Goal: Transaction & Acquisition: Obtain resource

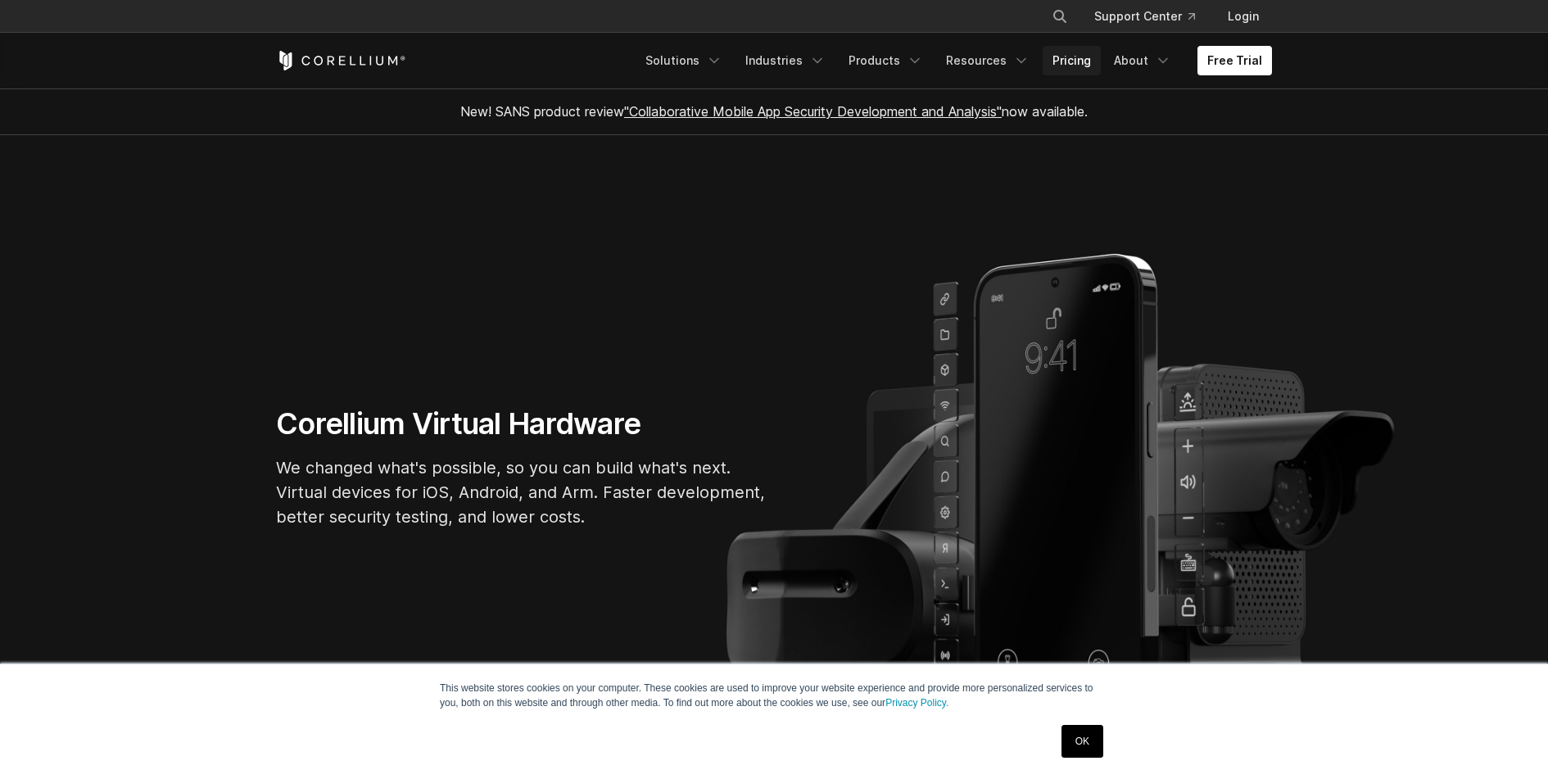
click at [1078, 54] on link "Pricing" at bounding box center [1071, 60] width 58 height 29
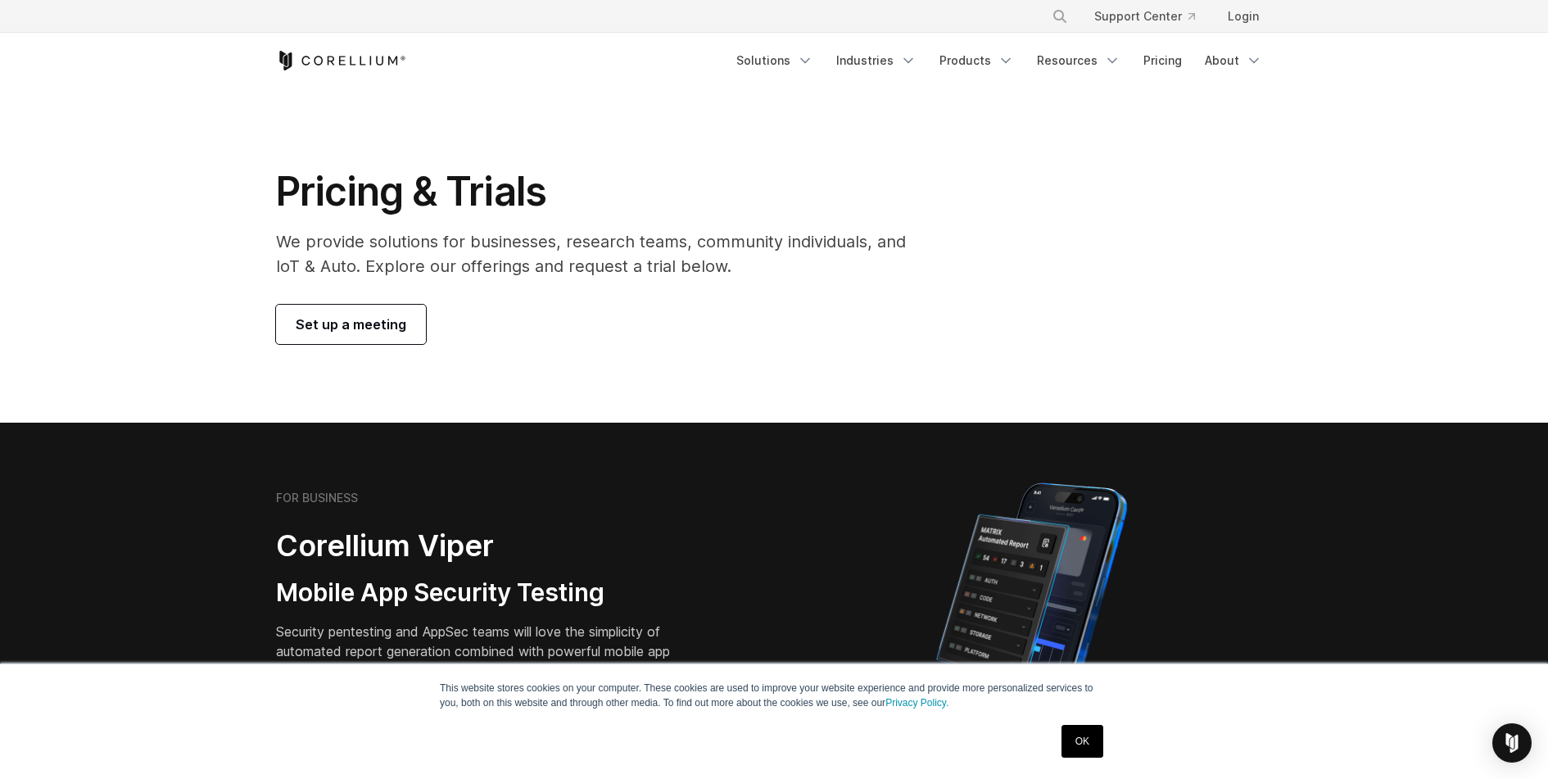
click at [356, 546] on h2 "Corellium Viper" at bounding box center [485, 545] width 419 height 37
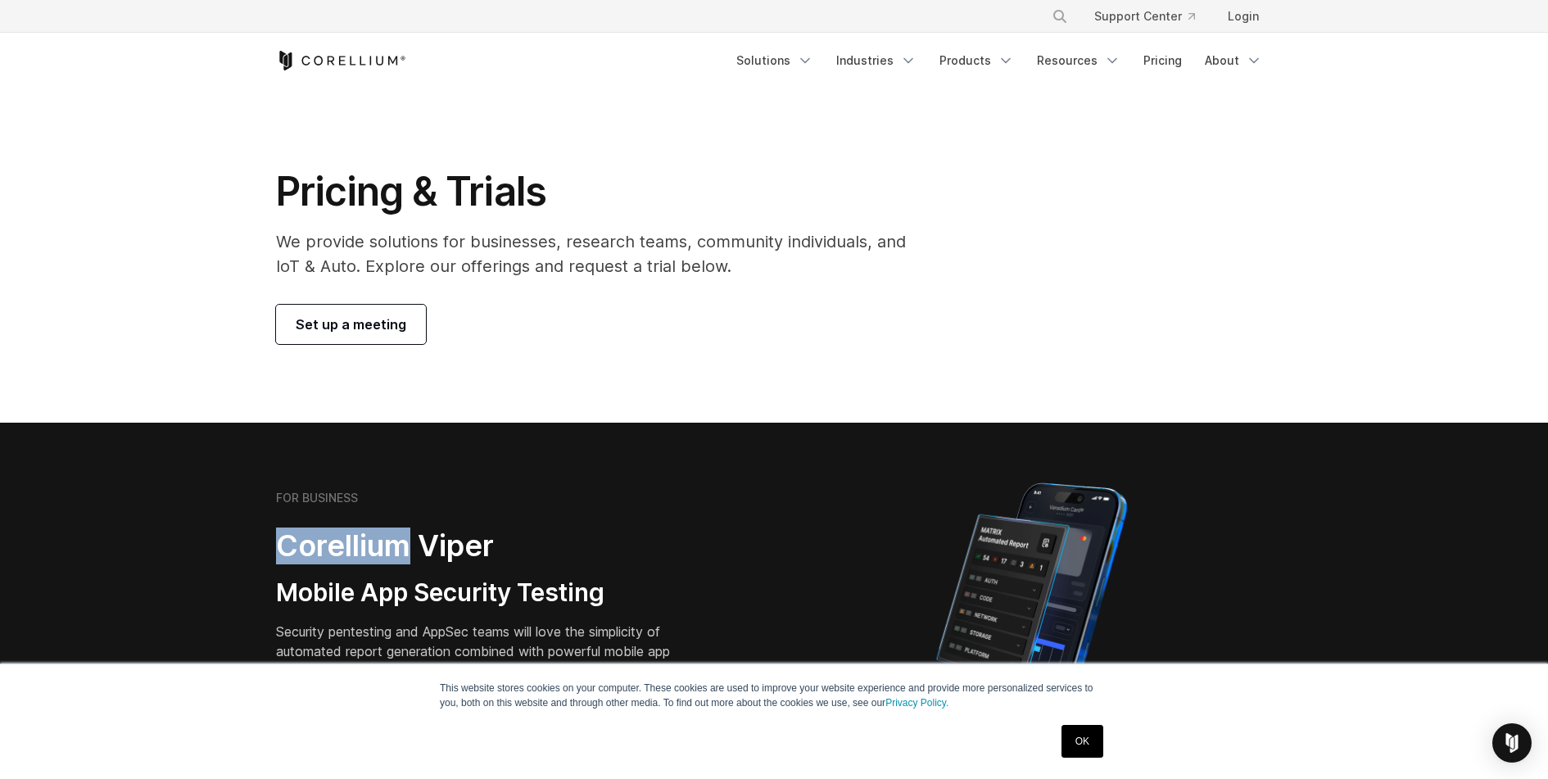
copy h2 "Corellium"
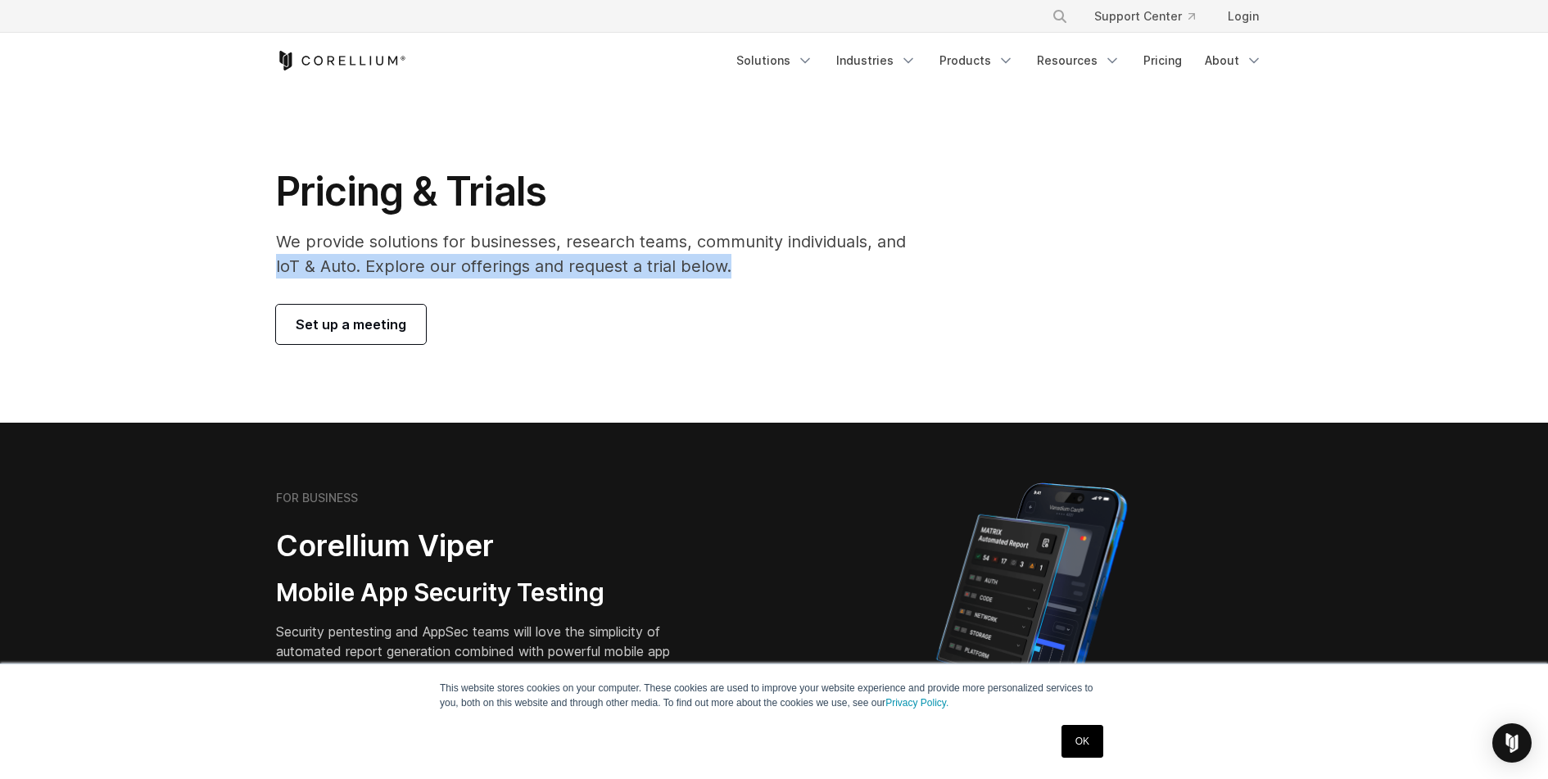
drag, startPoint x: 600, startPoint y: 263, endPoint x: 69, endPoint y: 258, distance: 531.4
click at [69, 258] on section "Pricing & Trials We provide solutions for businesses, research teams, community…" at bounding box center [774, 255] width 1548 height 334
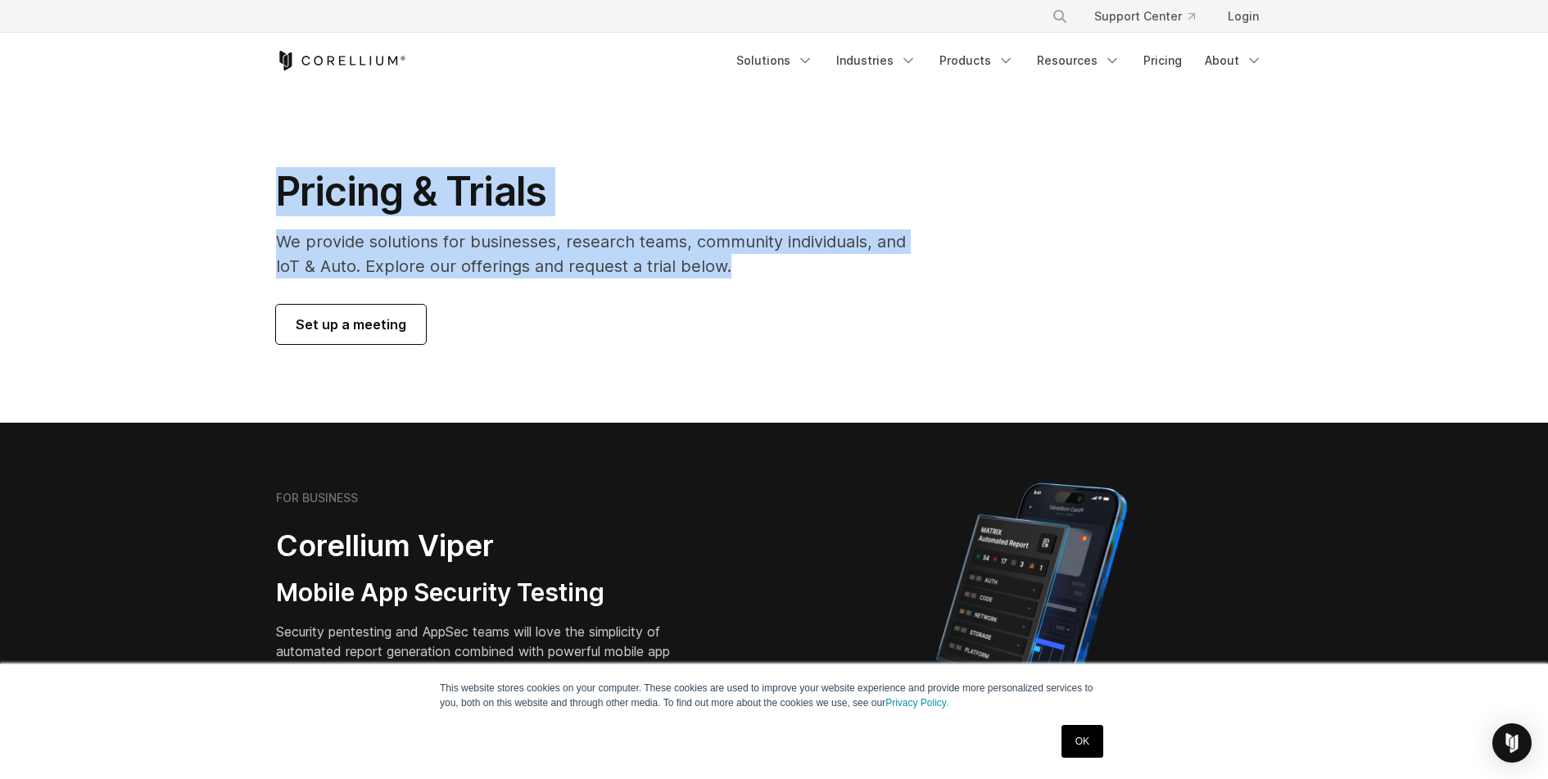
drag, startPoint x: 255, startPoint y: 181, endPoint x: 754, endPoint y: 258, distance: 505.4
click at [754, 258] on section "Pricing & Trials We provide solutions for businesses, research teams, community…" at bounding box center [774, 255] width 1548 height 334
click at [754, 258] on p "We provide solutions for businesses, research teams, community individuals, and…" at bounding box center [602, 253] width 653 height 49
drag, startPoint x: 749, startPoint y: 260, endPoint x: 244, endPoint y: 190, distance: 510.0
click at [244, 190] on section "Pricing & Trials We provide solutions for businesses, research teams, community…" at bounding box center [774, 255] width 1548 height 334
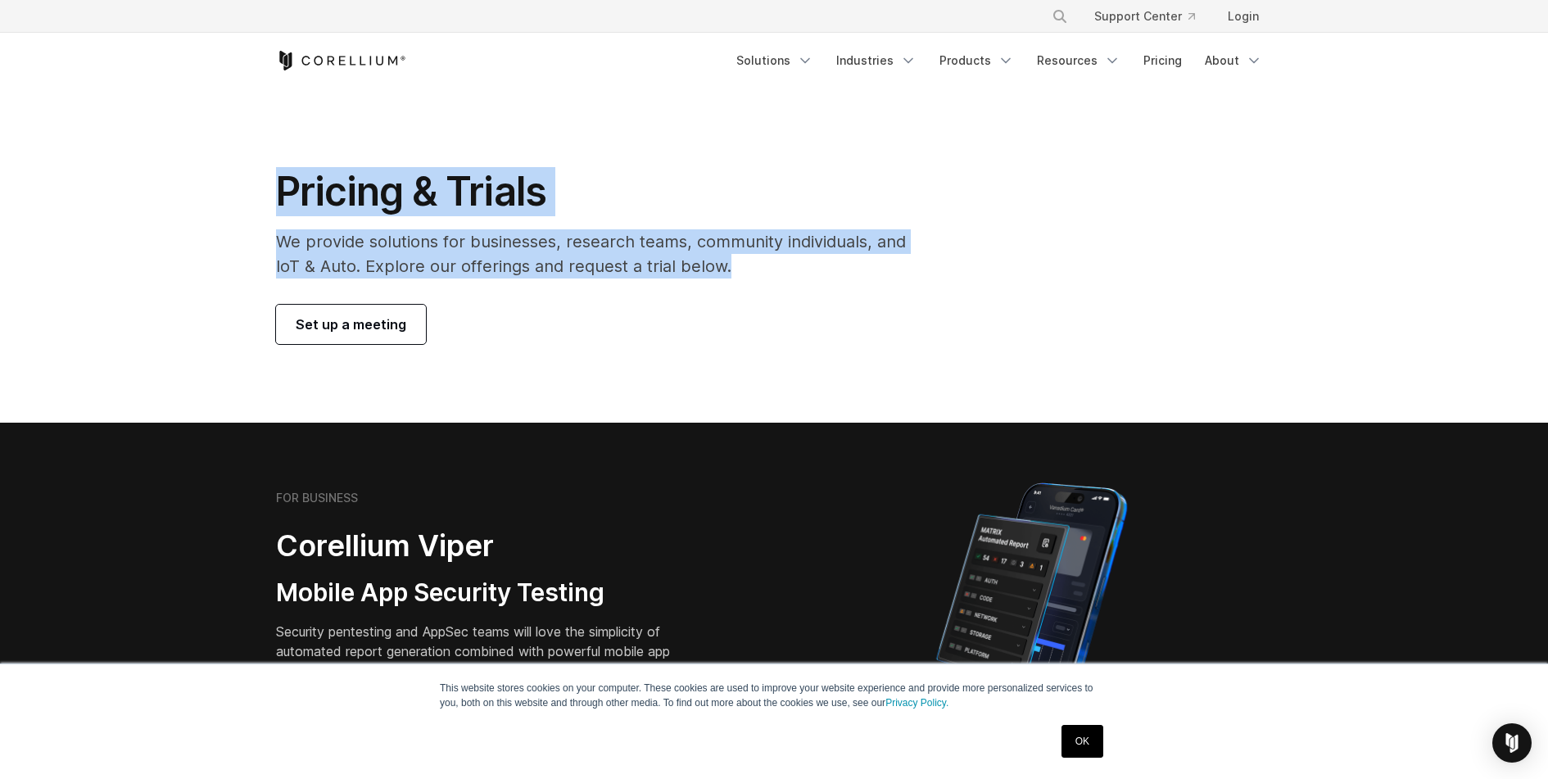
click at [244, 190] on section "Pricing & Trials We provide solutions for businesses, research teams, community…" at bounding box center [774, 255] width 1548 height 334
drag, startPoint x: 244, startPoint y: 190, endPoint x: 753, endPoint y: 274, distance: 516.2
click at [753, 274] on section "Pricing & Trials We provide solutions for businesses, research teams, community…" at bounding box center [774, 255] width 1548 height 334
click at [753, 274] on p "We provide solutions for businesses, research teams, community individuals, and…" at bounding box center [602, 253] width 653 height 49
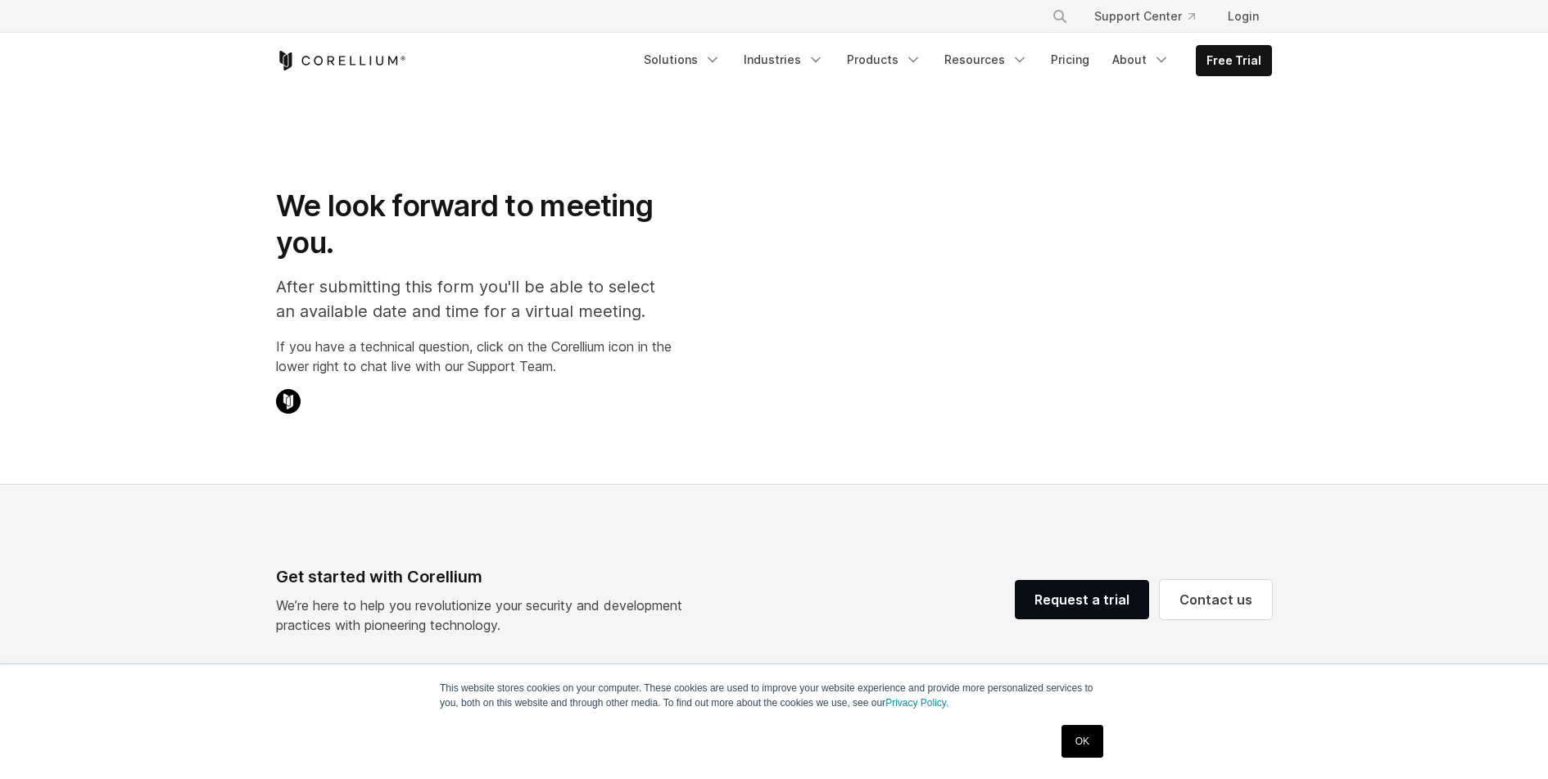
select select "**"
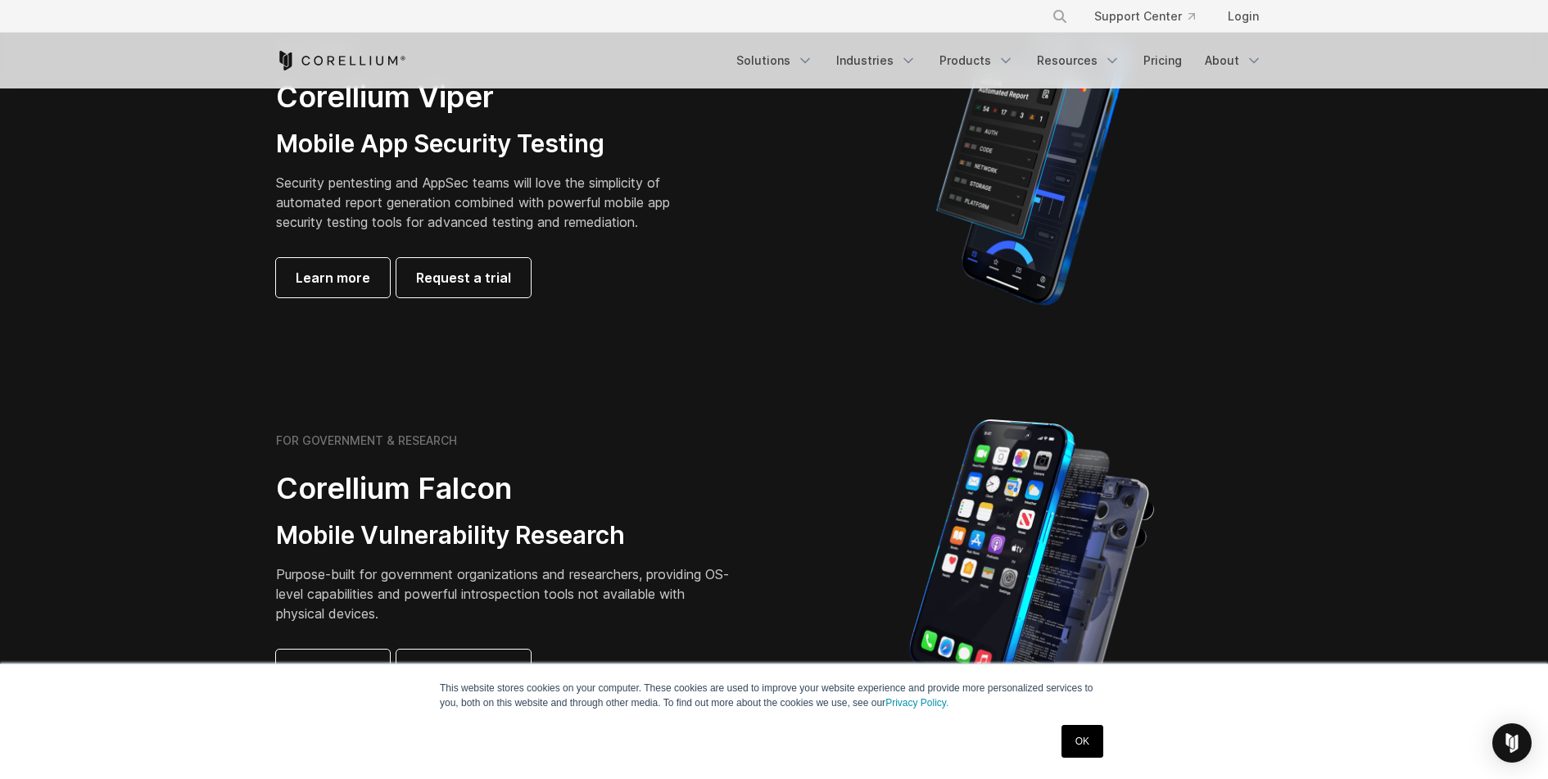
scroll to position [459, 0]
